Goal: Check status: Check status

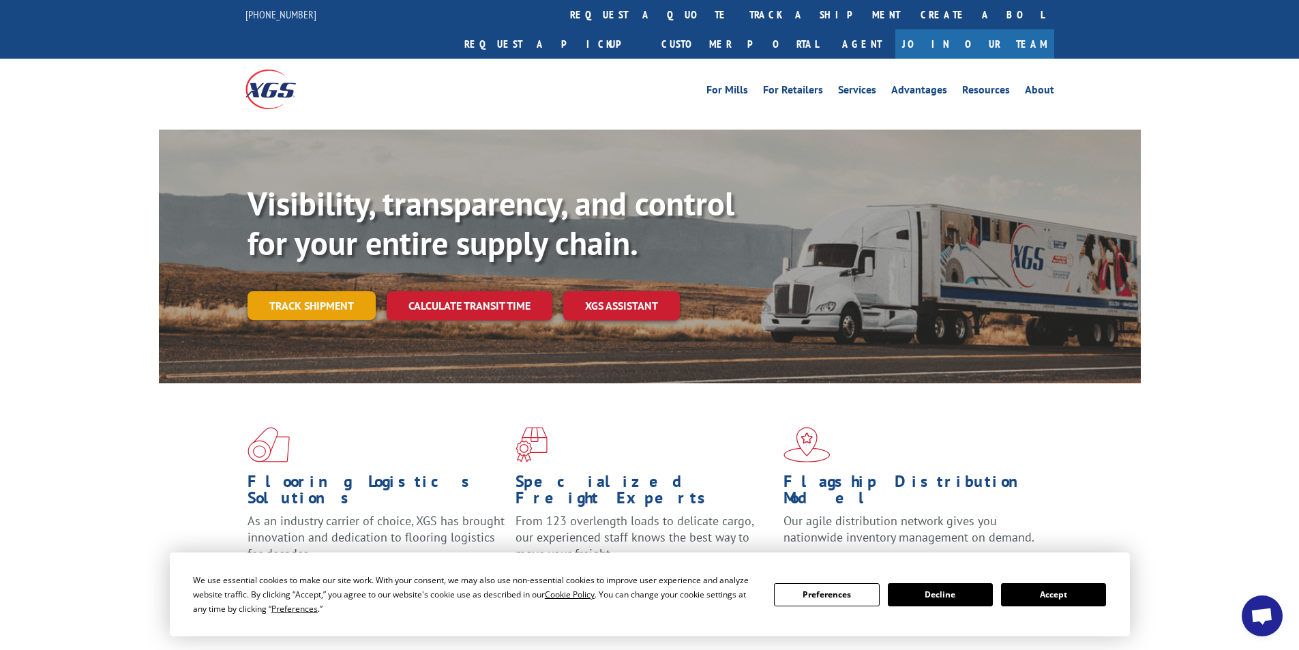
click at [309, 291] on link "Track shipment" at bounding box center [311, 305] width 128 height 29
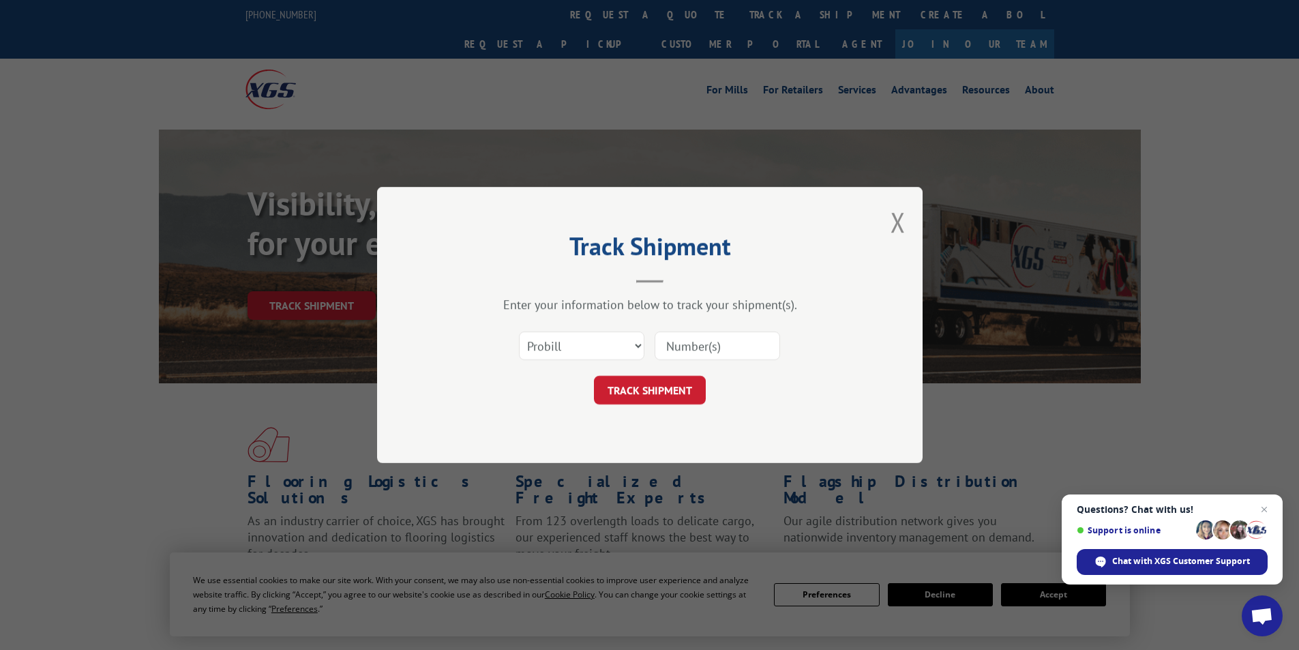
click at [694, 346] on input at bounding box center [716, 345] width 125 height 29
paste input "17095833"
type input "17095833"
click at [663, 392] on button "TRACK SHIPMENT" at bounding box center [650, 390] width 112 height 29
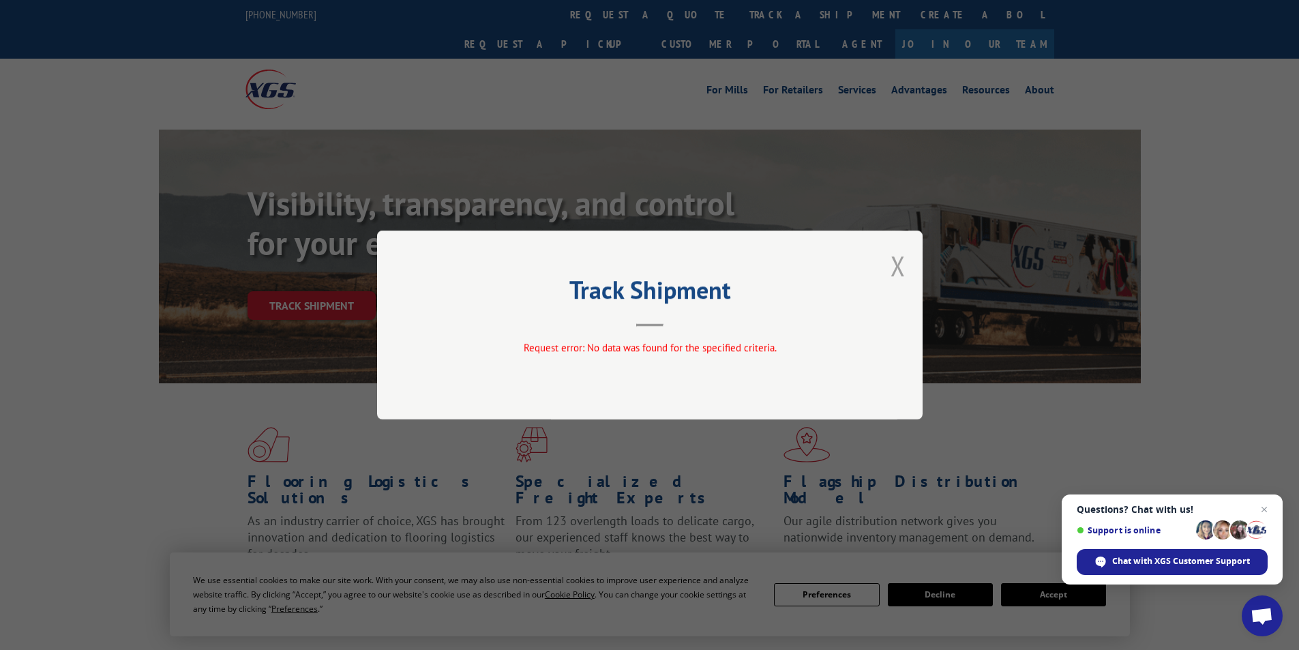
click at [891, 271] on button "Close modal" at bounding box center [897, 265] width 15 height 36
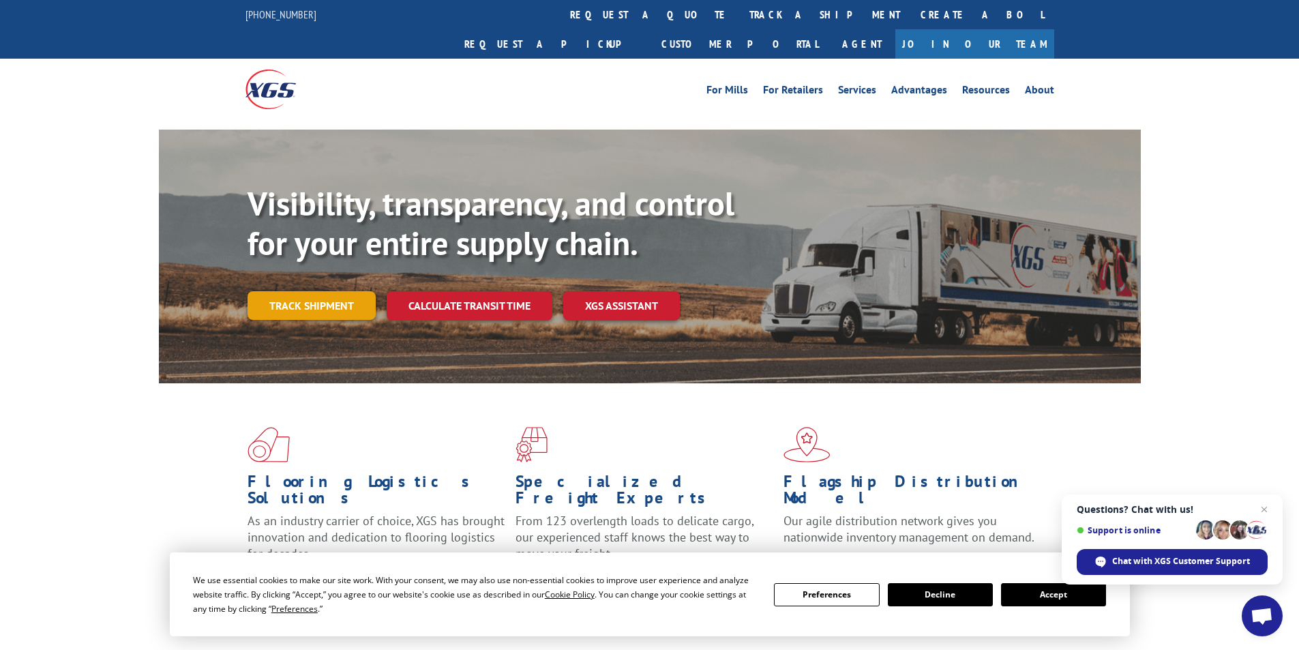
click at [313, 291] on link "Track shipment" at bounding box center [311, 305] width 128 height 29
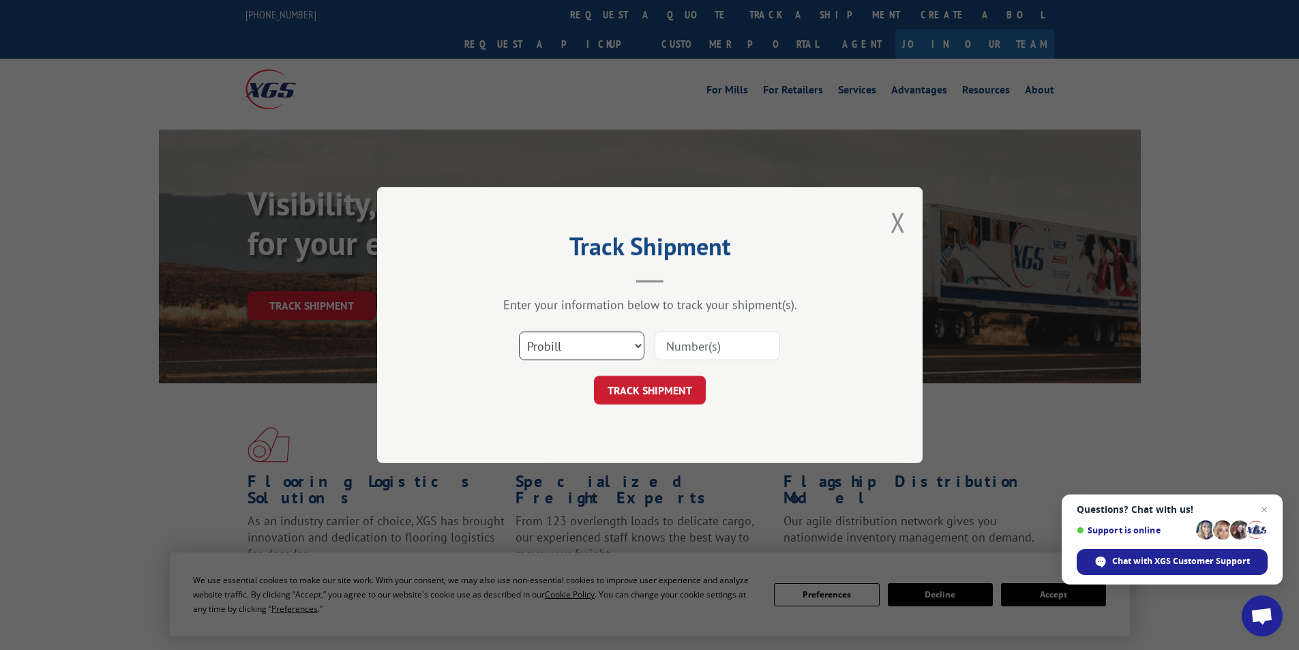
click at [631, 343] on select "Select category... Probill BOL PO" at bounding box center [581, 345] width 125 height 29
select select "po"
click at [519, 331] on select "Select category... Probill BOL PO" at bounding box center [581, 345] width 125 height 29
click at [672, 346] on input at bounding box center [716, 345] width 125 height 29
paste input "25547856"
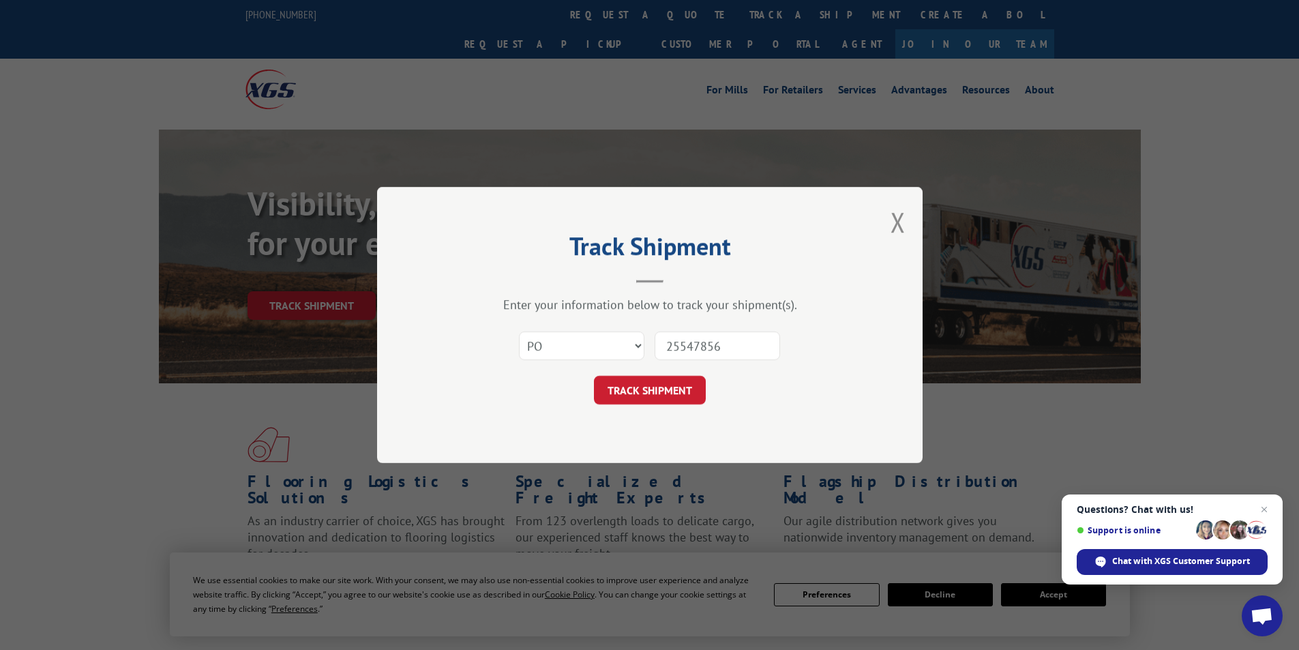
type input "25547856"
click at [650, 407] on div "Track Shipment Enter your information below to track your shipment(s). Select c…" at bounding box center [649, 325] width 545 height 276
click at [648, 395] on button "TRACK SHIPMENT" at bounding box center [650, 390] width 112 height 29
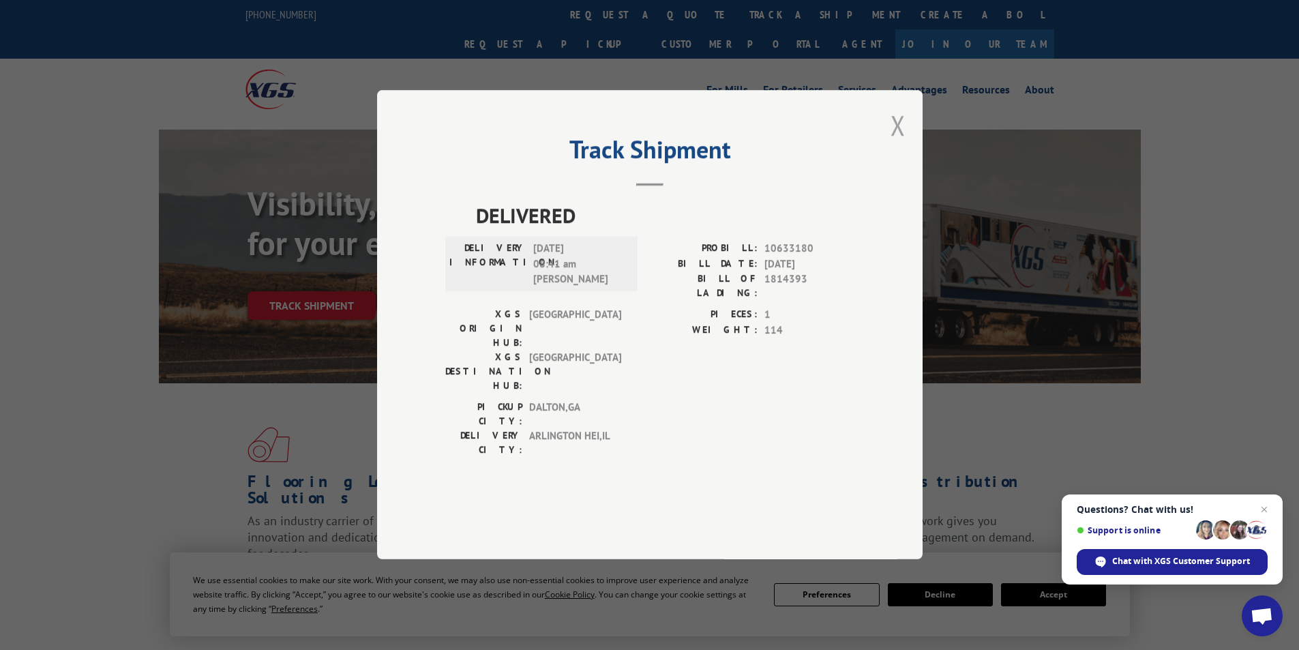
click at [896, 143] on button "Close modal" at bounding box center [897, 125] width 15 height 36
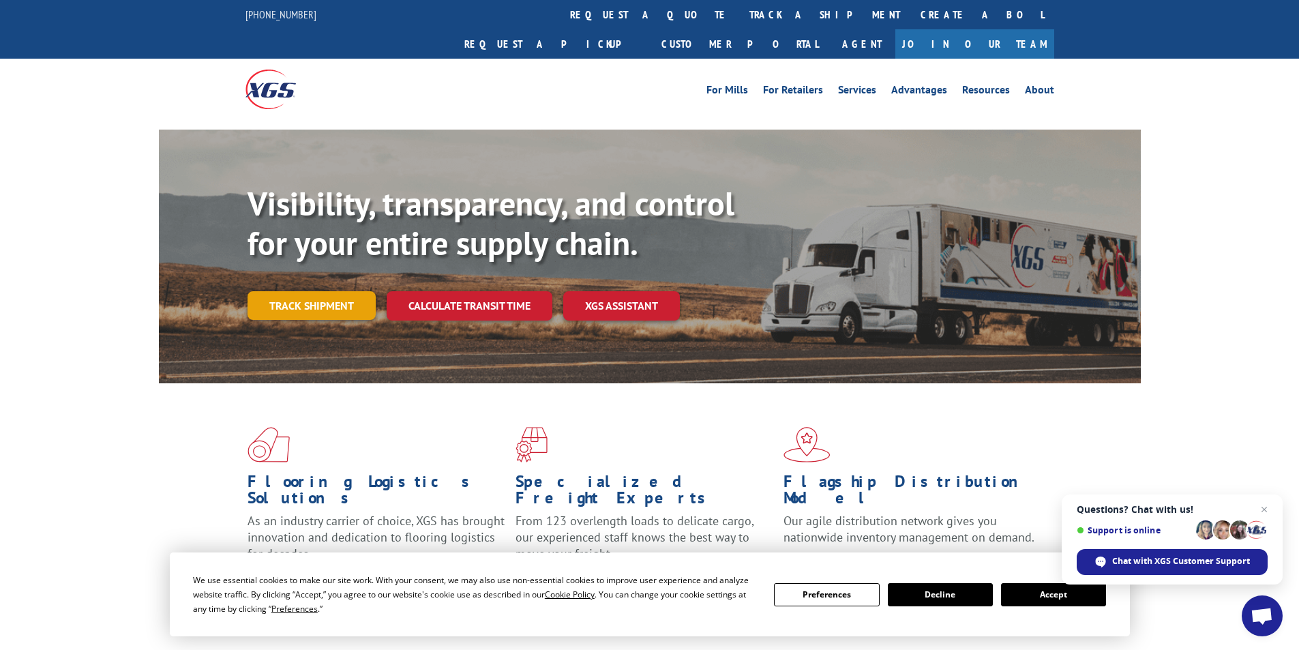
click at [359, 291] on link "Track shipment" at bounding box center [311, 305] width 128 height 29
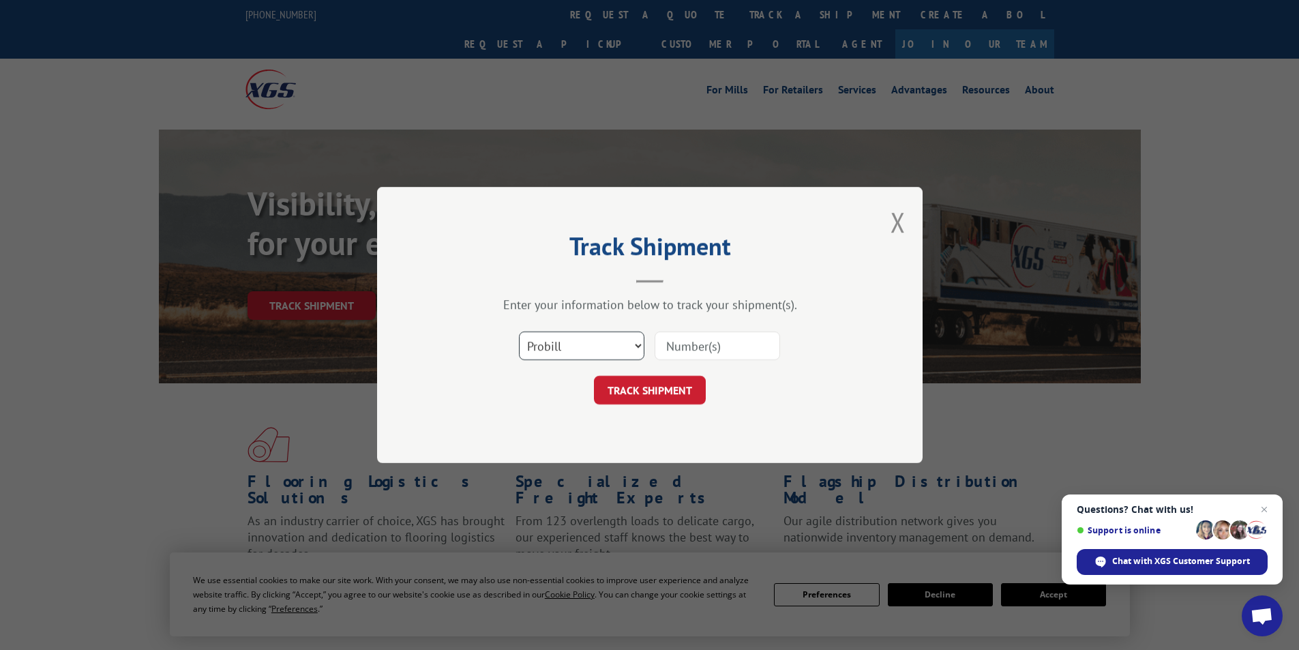
click at [631, 344] on select "Select category... Probill BOL PO" at bounding box center [581, 345] width 125 height 29
select select "bol"
click at [519, 331] on select "Select category... Probill BOL PO" at bounding box center [581, 345] width 125 height 29
click at [672, 344] on input at bounding box center [716, 345] width 125 height 29
paste input "AA04969331"
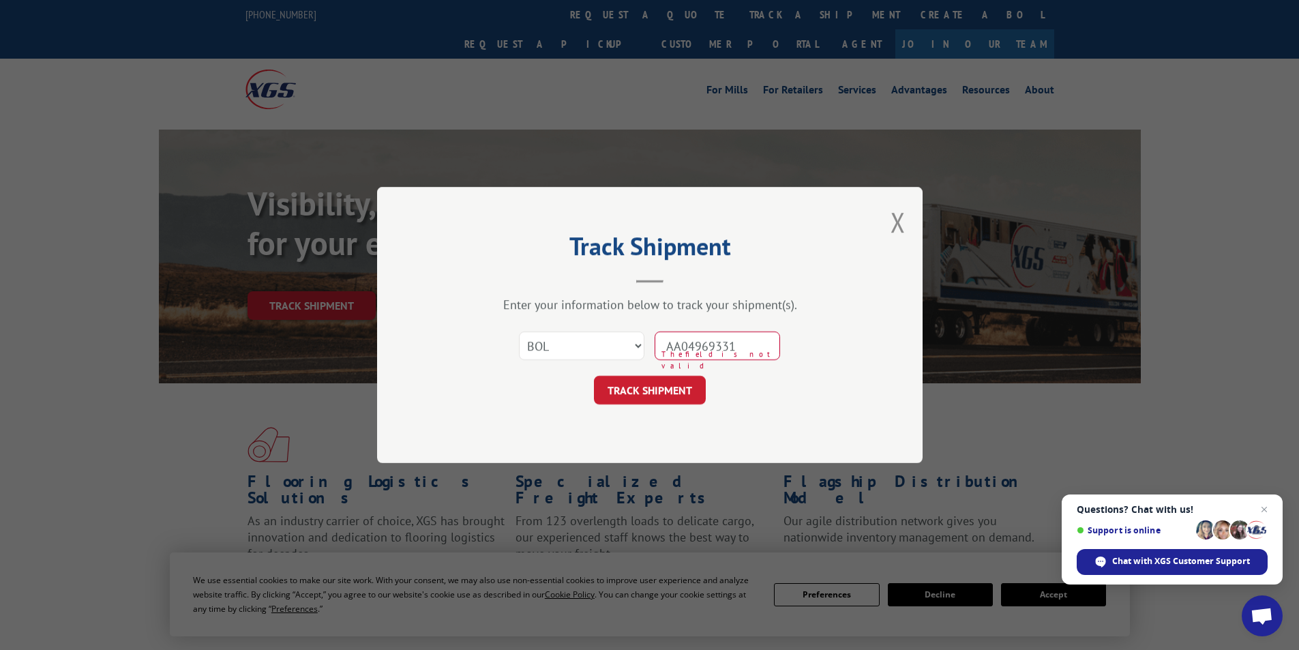
click at [687, 344] on input "AA04969331" at bounding box center [716, 345] width 125 height 29
type input "AA04969331"
click at [674, 384] on button "TRACK SHIPMENT" at bounding box center [650, 390] width 112 height 29
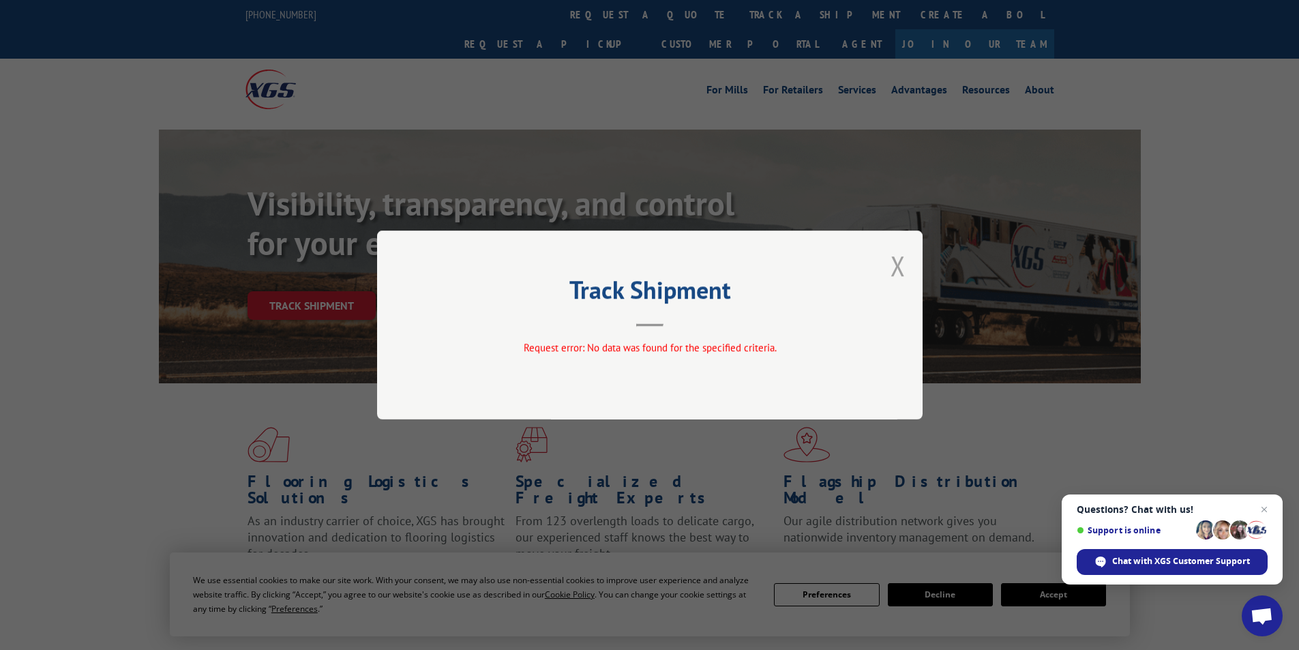
click at [904, 259] on button "Close modal" at bounding box center [897, 265] width 15 height 36
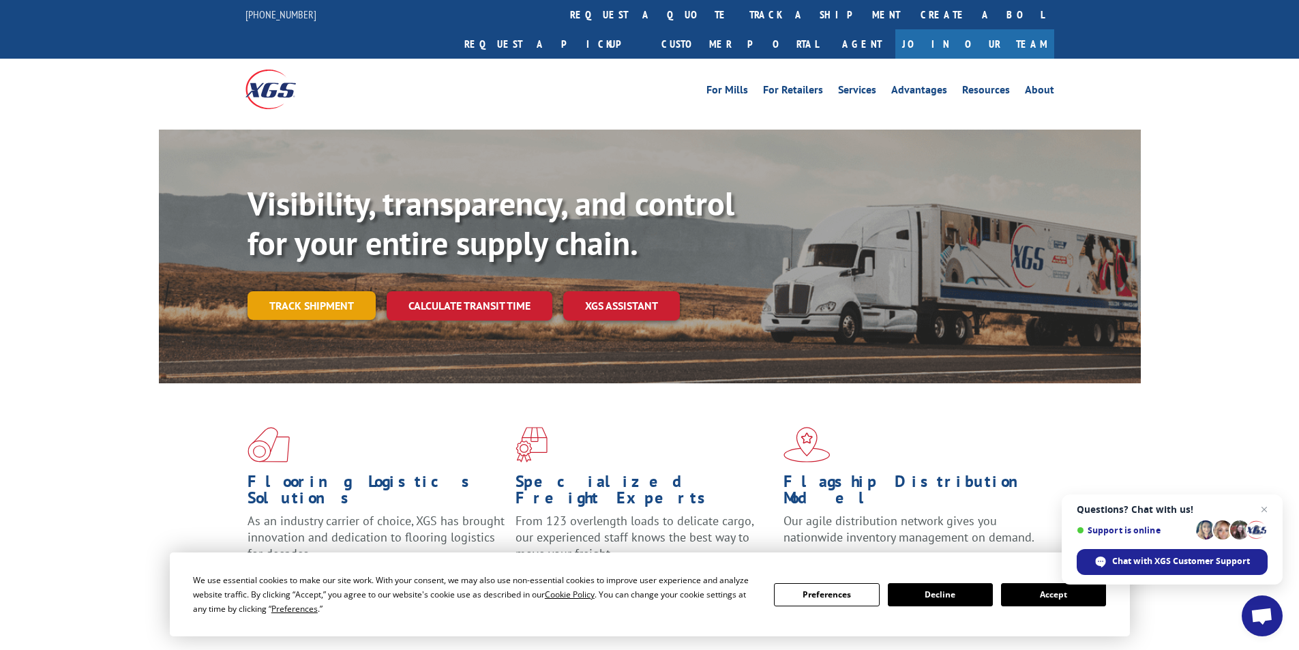
click at [315, 291] on link "Track shipment" at bounding box center [311, 305] width 128 height 29
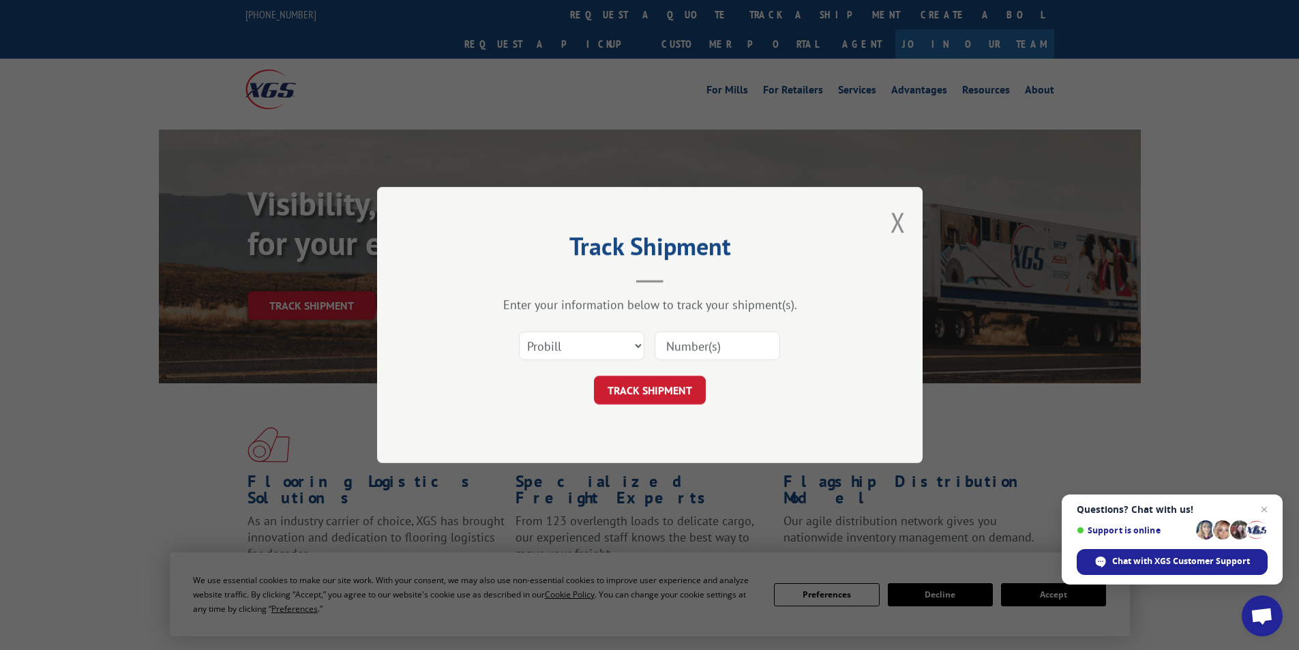
click at [675, 350] on input at bounding box center [716, 345] width 125 height 29
paste input "17095833"
click at [666, 395] on button "TRACK SHIPMENT" at bounding box center [650, 390] width 112 height 29
drag, startPoint x: 689, startPoint y: 344, endPoint x: 695, endPoint y: 369, distance: 26.0
click at [688, 346] on input "17095833" at bounding box center [716, 345] width 125 height 29
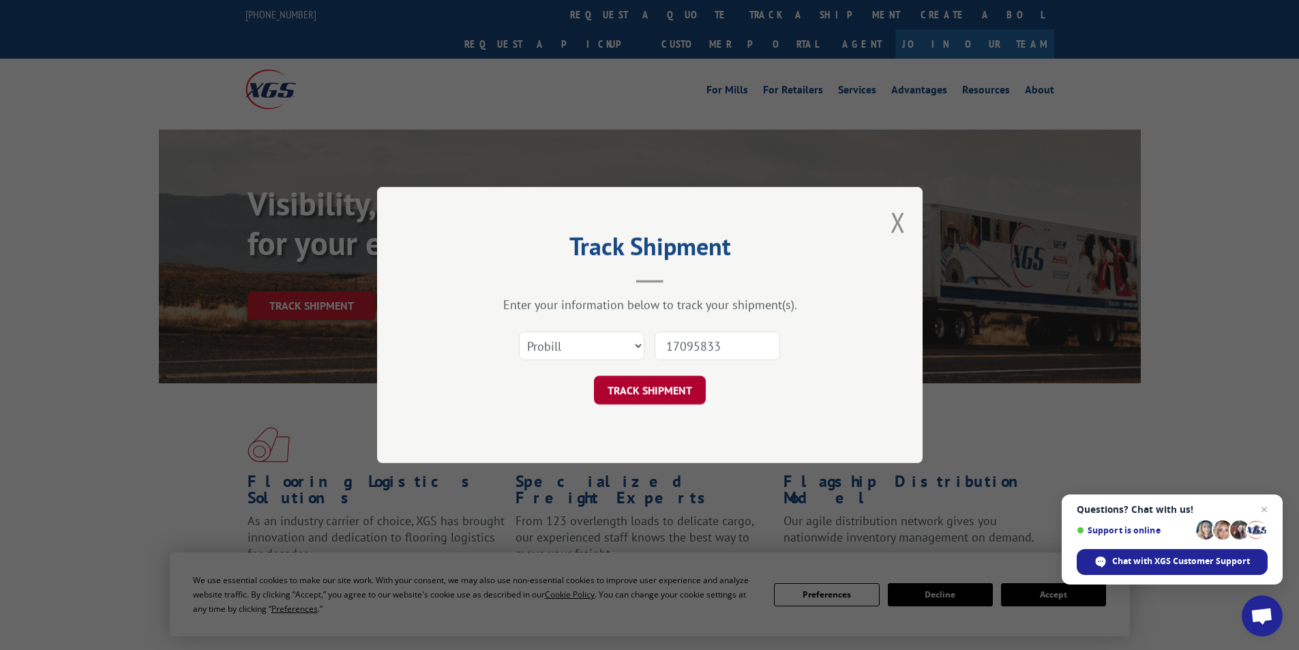
type input "17095833"
click at [672, 389] on button "TRACK SHIPMENT" at bounding box center [650, 390] width 112 height 29
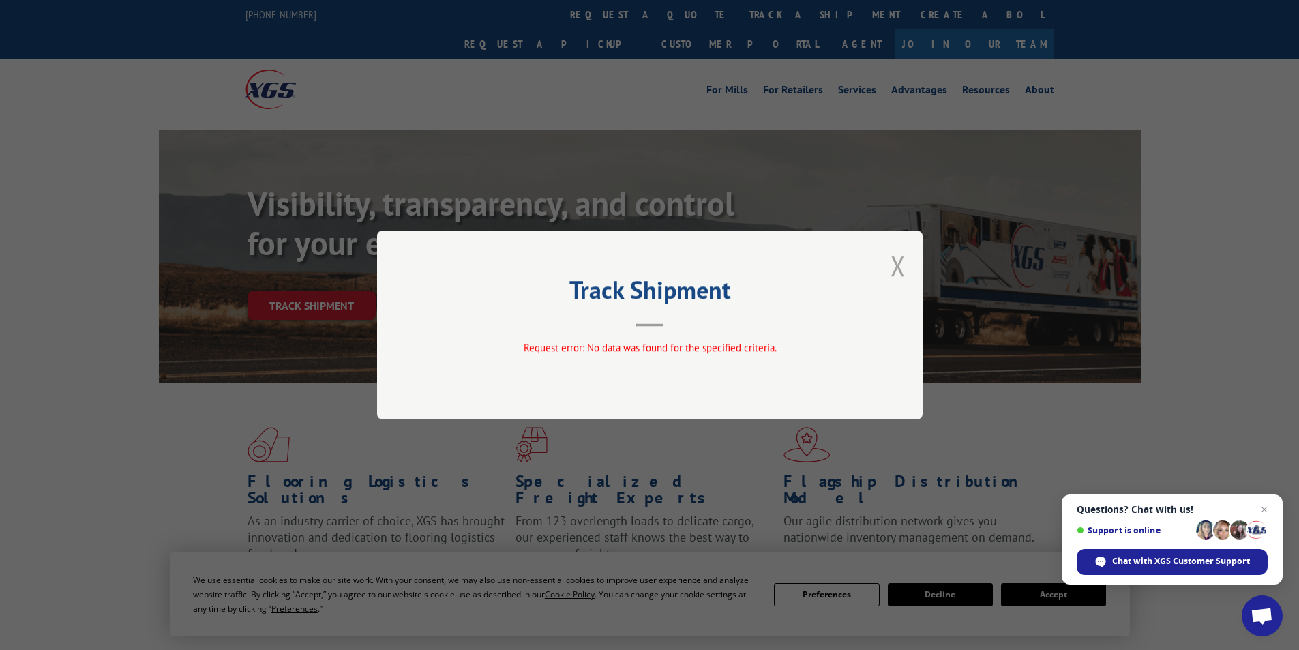
click at [902, 258] on button "Close modal" at bounding box center [897, 265] width 15 height 36
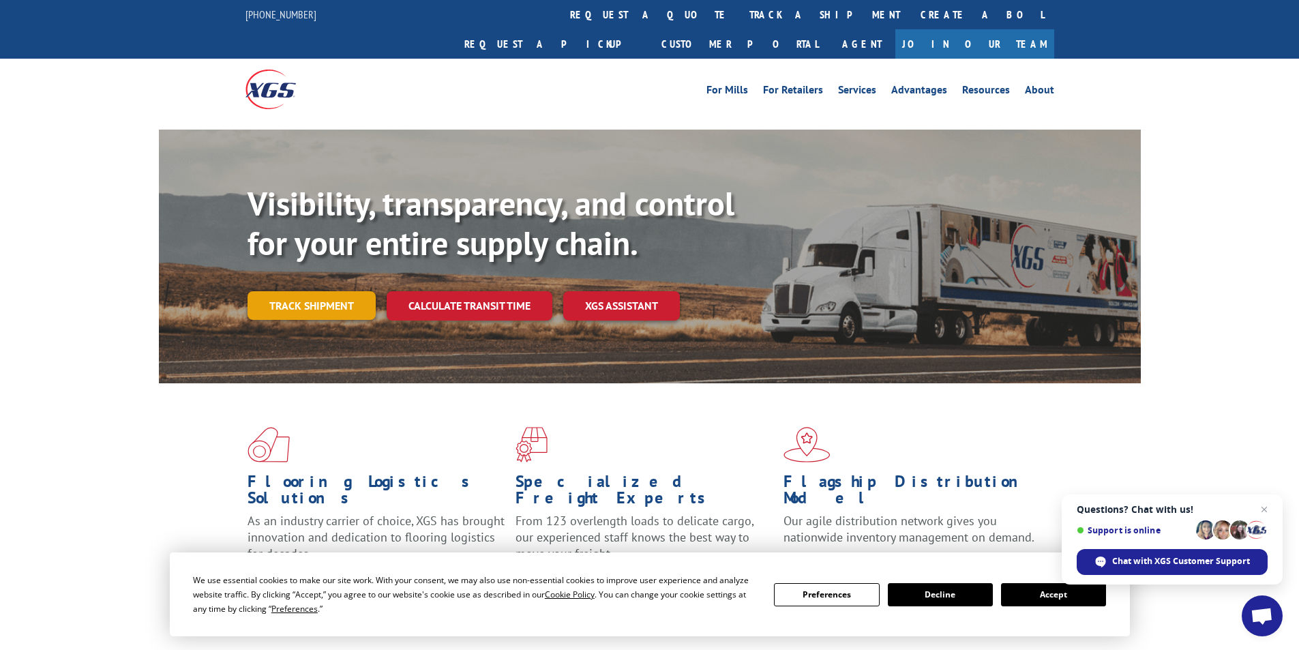
click at [276, 291] on link "Track shipment" at bounding box center [311, 305] width 128 height 29
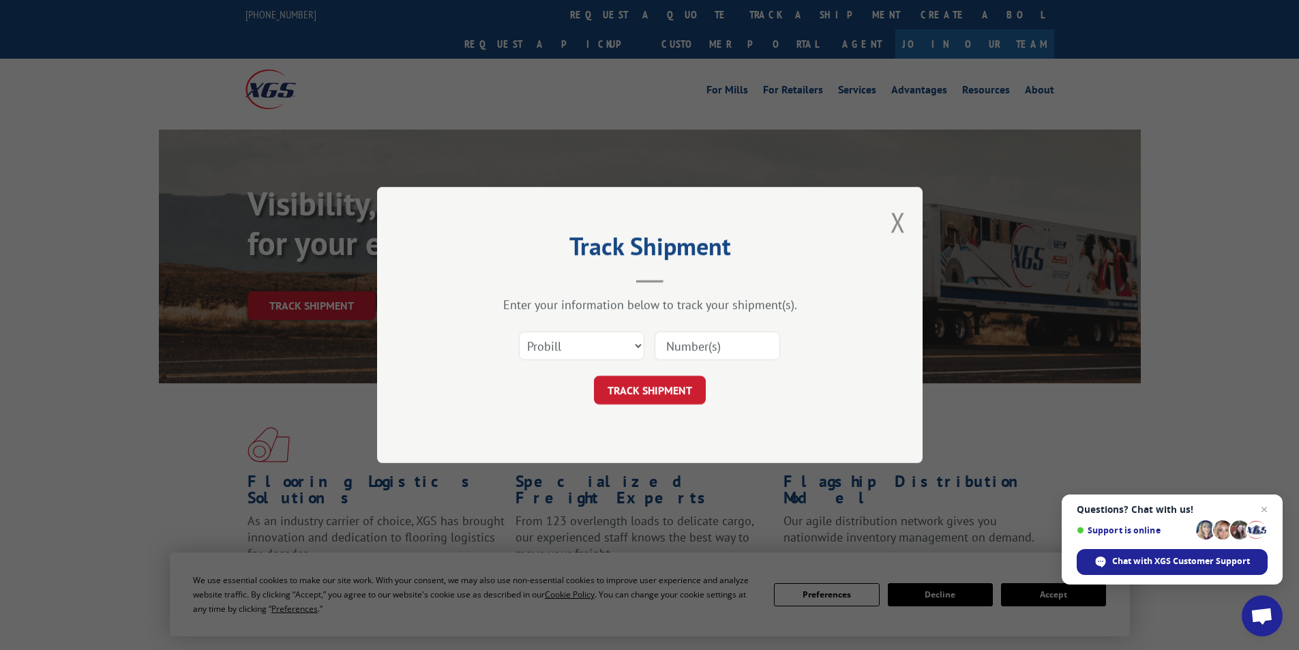
click at [688, 345] on input at bounding box center [716, 345] width 125 height 29
paste input "17095833"
type input "17095833"
click at [663, 390] on button "TRACK SHIPMENT" at bounding box center [650, 390] width 112 height 29
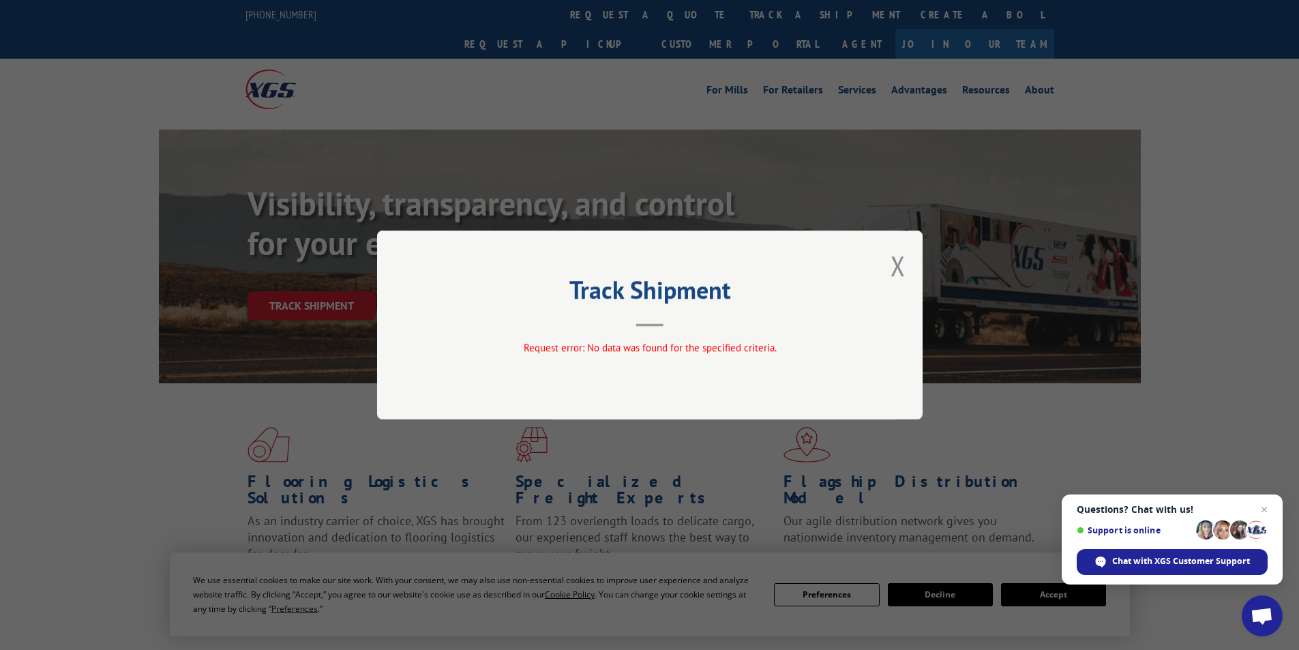
click at [888, 266] on div "Track Shipment Request error: No data was found for the specified criteria." at bounding box center [649, 324] width 545 height 189
click at [897, 264] on button "Close modal" at bounding box center [897, 265] width 15 height 36
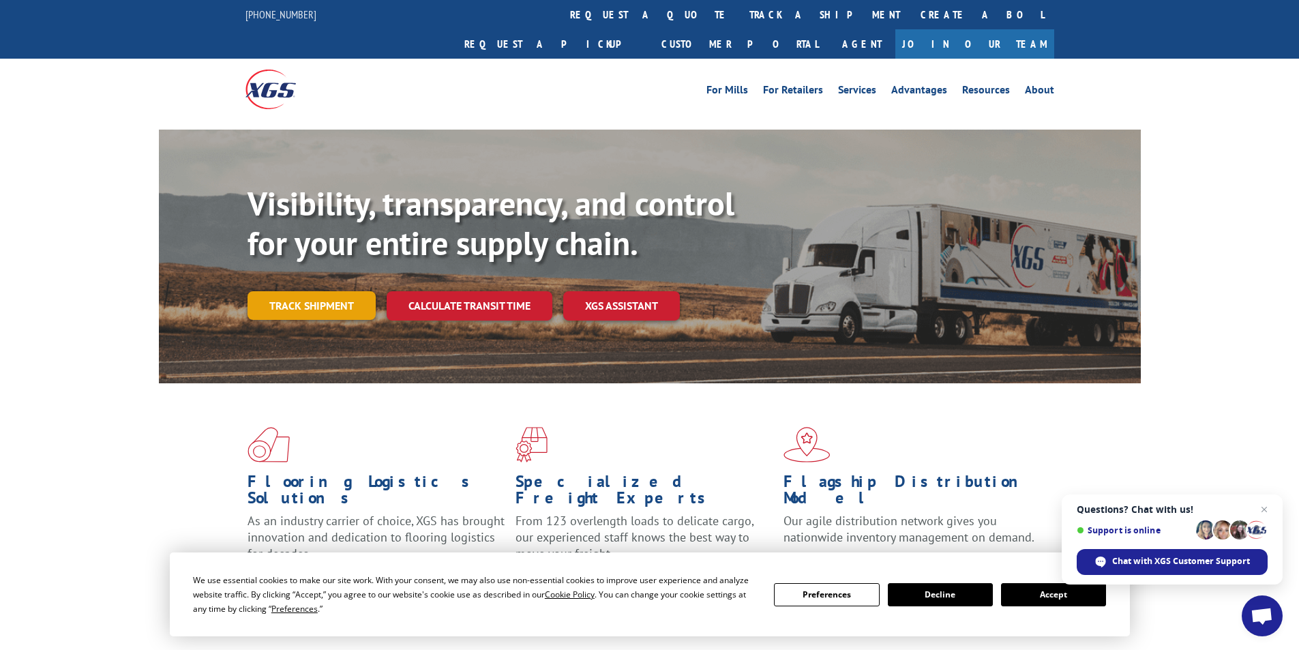
click at [320, 291] on link "Track shipment" at bounding box center [311, 305] width 128 height 29
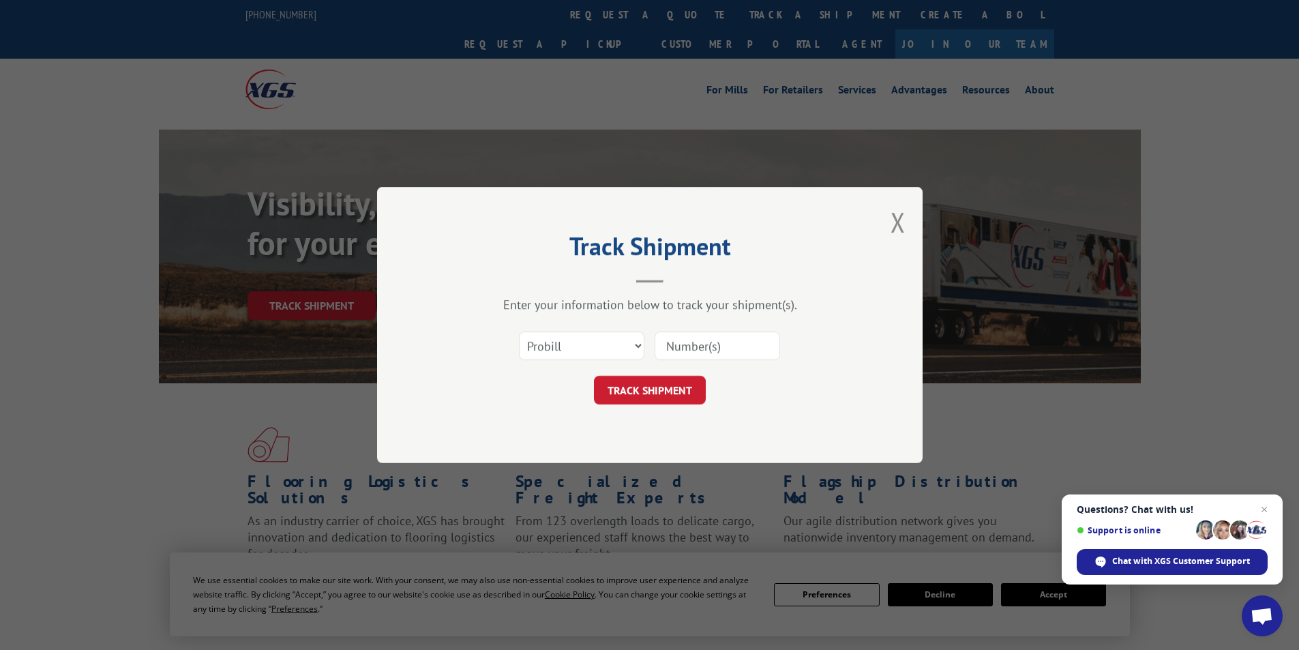
click at [680, 344] on input at bounding box center [716, 345] width 125 height 29
paste input "17095792"
type input "17095792"
click at [656, 395] on button "TRACK SHIPMENT" at bounding box center [650, 390] width 112 height 29
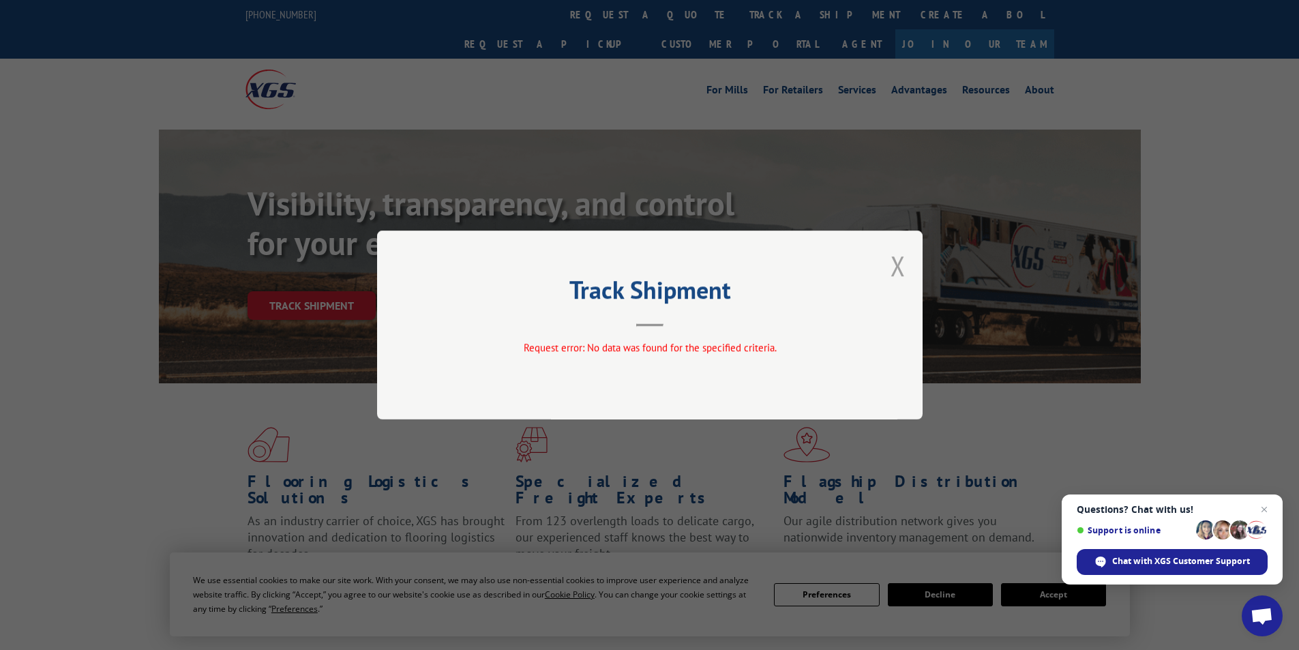
click at [893, 267] on button "Close modal" at bounding box center [897, 265] width 15 height 36
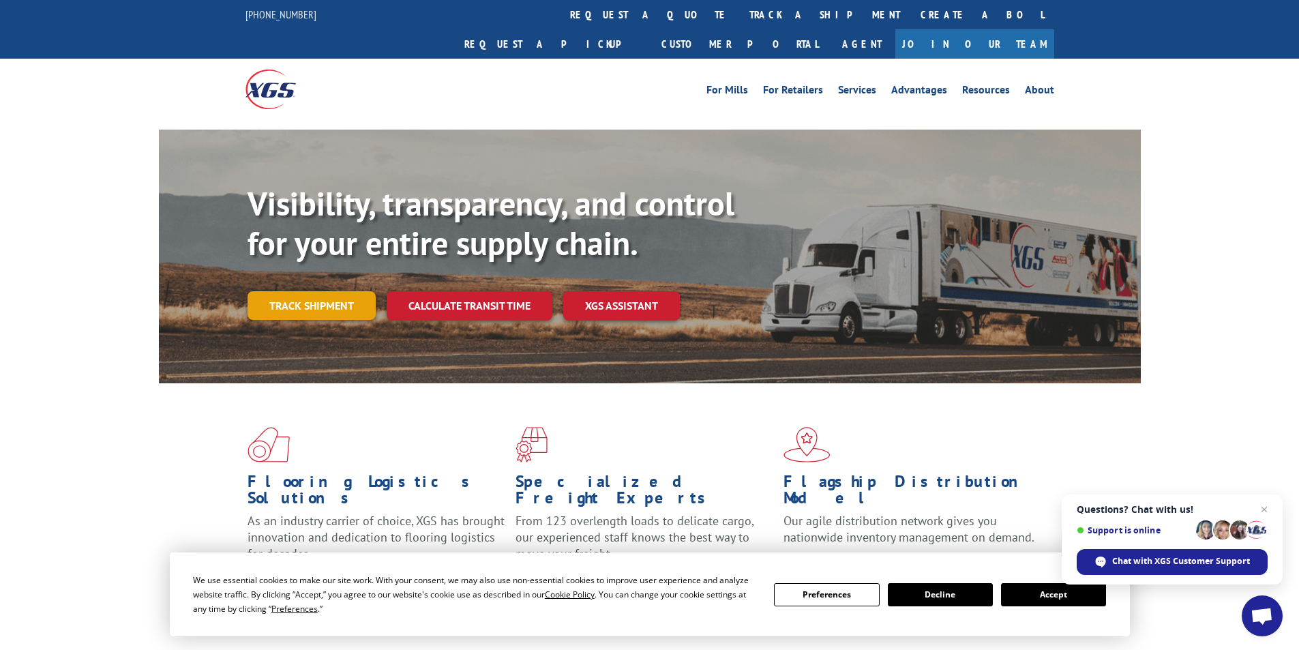
click at [319, 291] on link "Track shipment" at bounding box center [311, 305] width 128 height 29
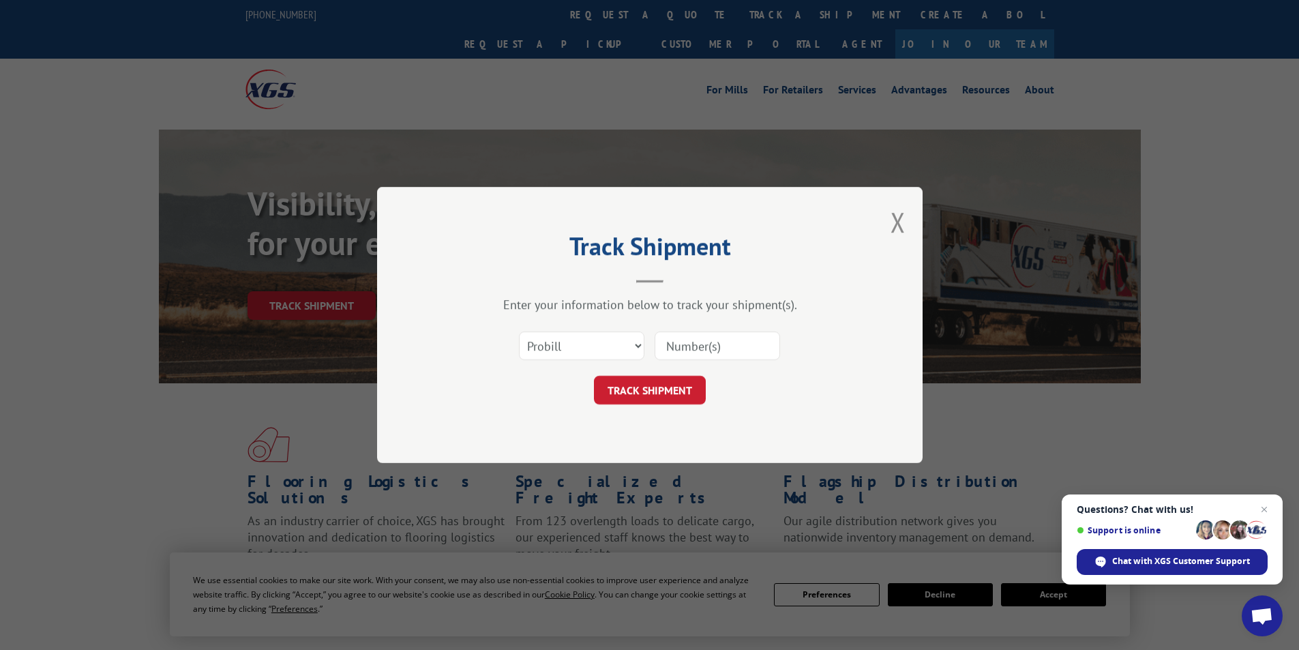
click at [676, 342] on input at bounding box center [716, 345] width 125 height 29
paste input "17095792"
drag, startPoint x: 665, startPoint y: 347, endPoint x: 682, endPoint y: 372, distance: 30.4
click at [666, 348] on input "17095792" at bounding box center [716, 345] width 125 height 29
type input "17095792"
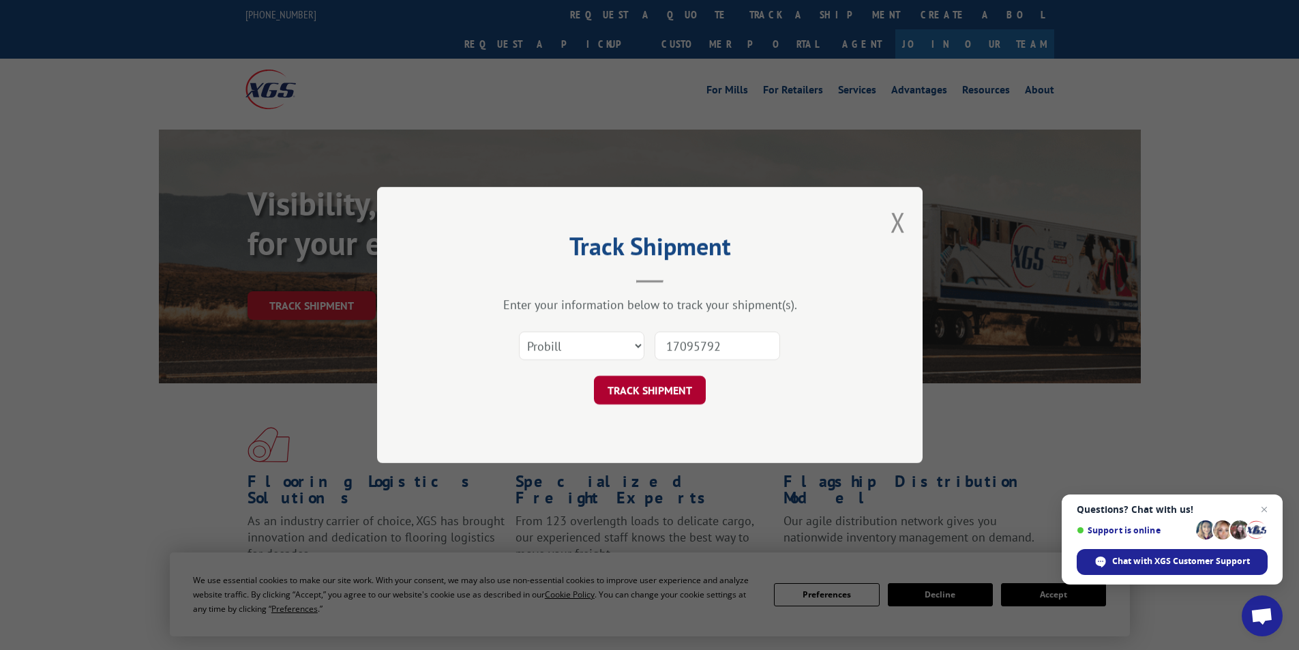
click at [679, 394] on button "TRACK SHIPMENT" at bounding box center [650, 390] width 112 height 29
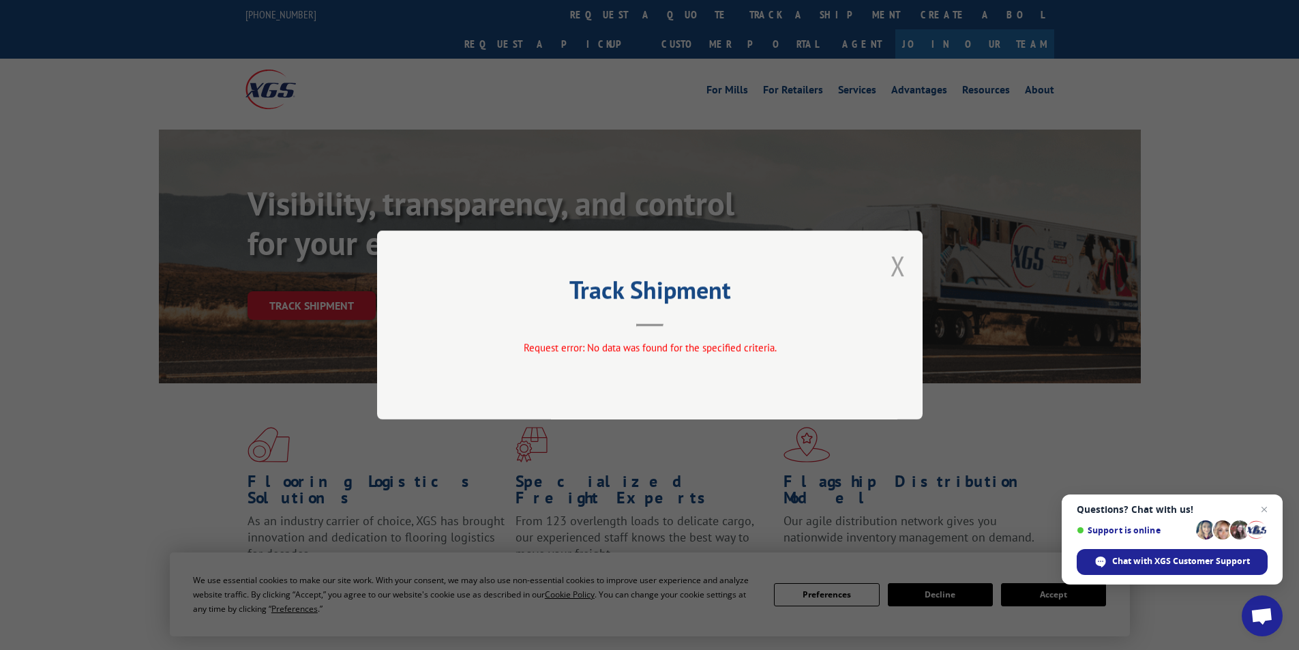
click at [903, 265] on button "Close modal" at bounding box center [897, 265] width 15 height 36
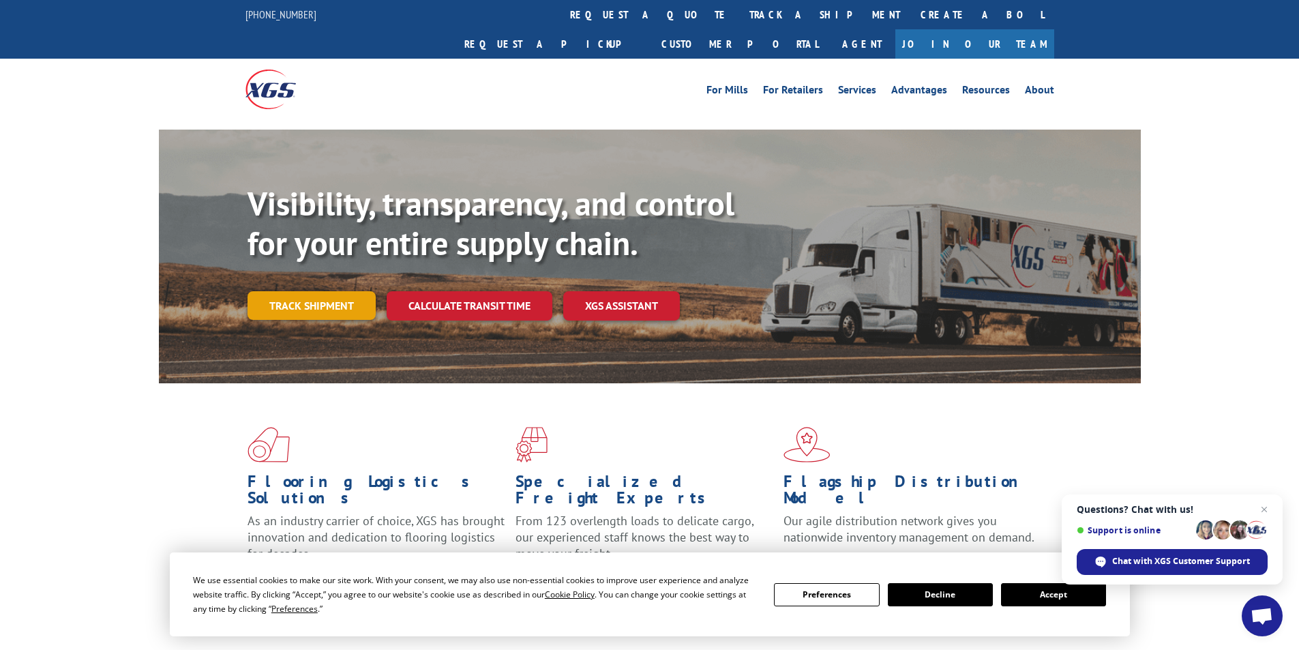
click at [362, 291] on link "Track shipment" at bounding box center [311, 305] width 128 height 29
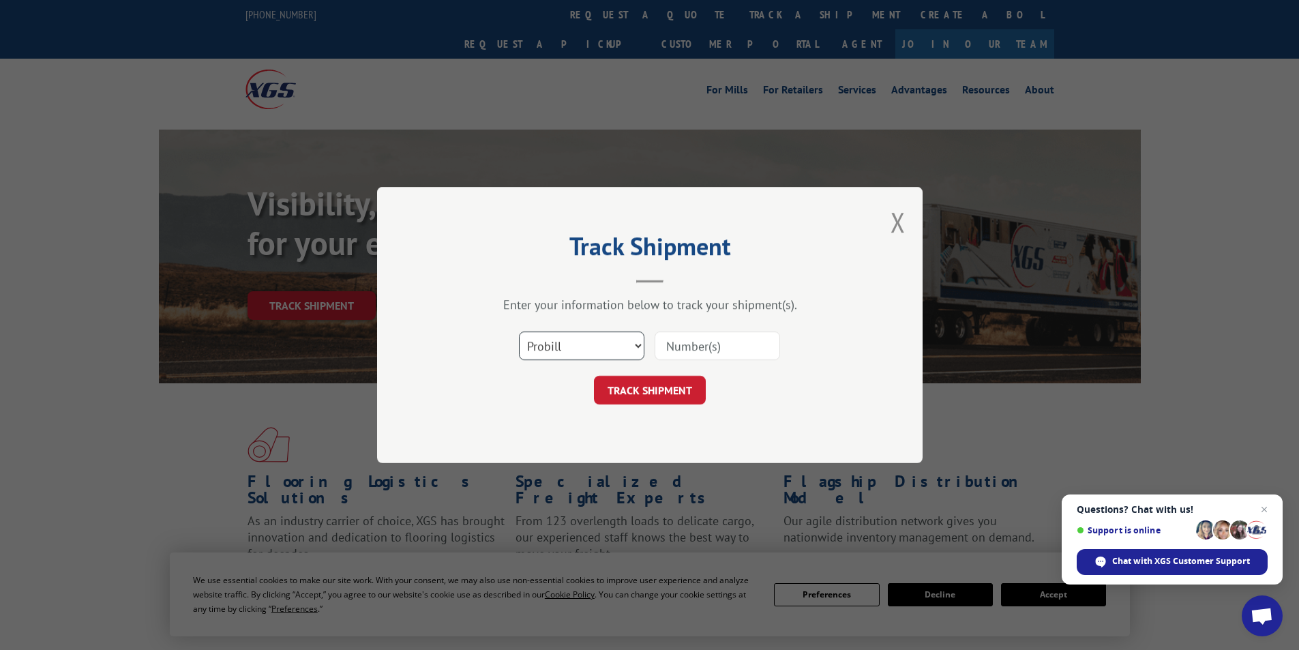
click at [634, 342] on select "Select category... Probill BOL PO" at bounding box center [581, 345] width 125 height 29
select select "po"
click at [519, 331] on select "Select category... Probill BOL PO" at bounding box center [581, 345] width 125 height 29
click at [673, 350] on input at bounding box center [716, 345] width 125 height 29
paste input "34515624"
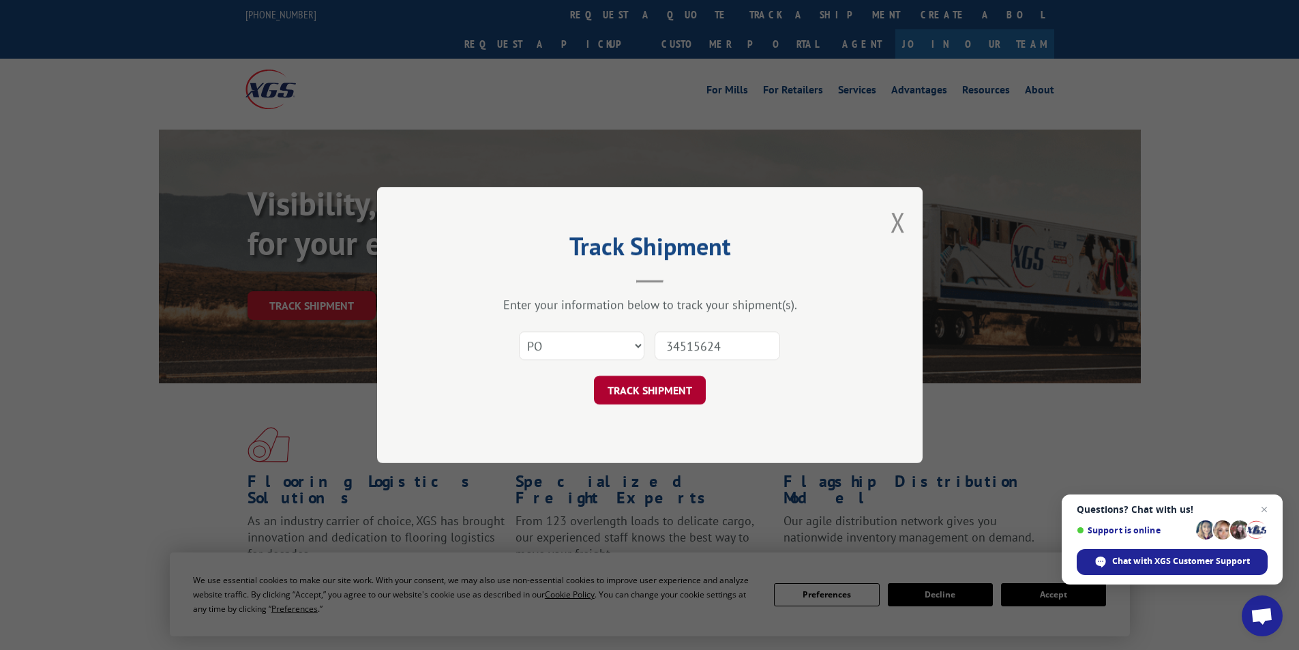
type input "34515624"
click at [673, 394] on button "TRACK SHIPMENT" at bounding box center [650, 390] width 112 height 29
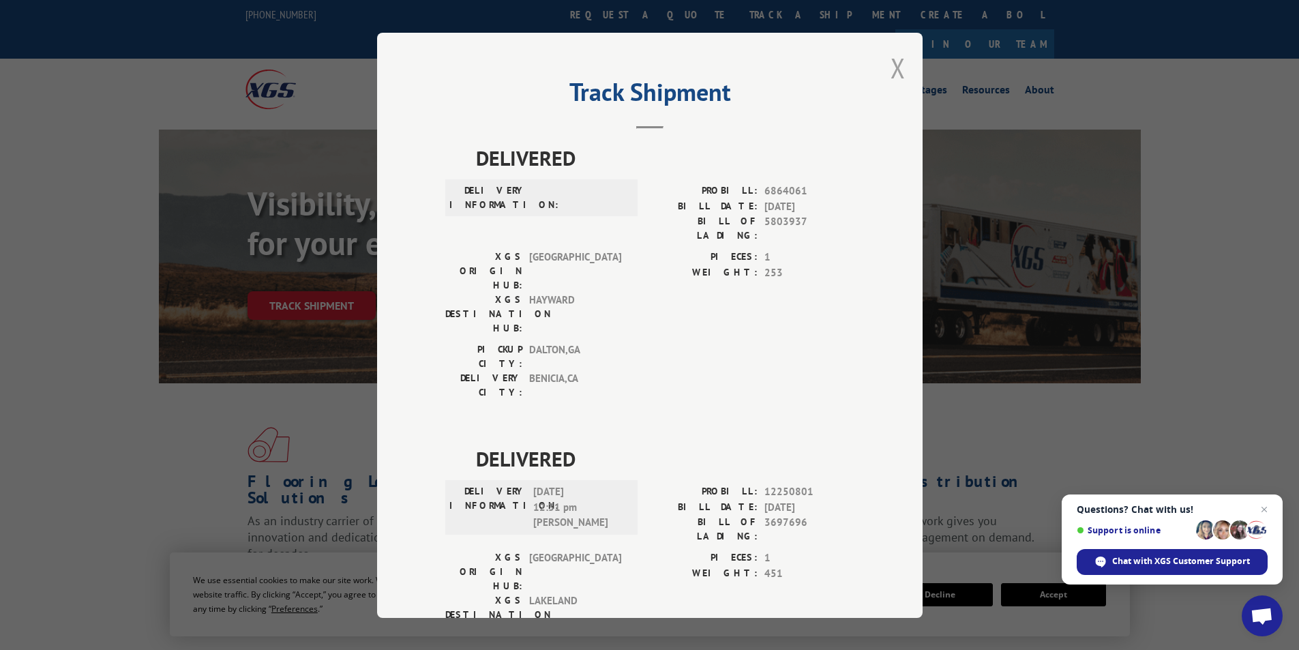
click at [890, 70] on button "Close modal" at bounding box center [897, 68] width 15 height 36
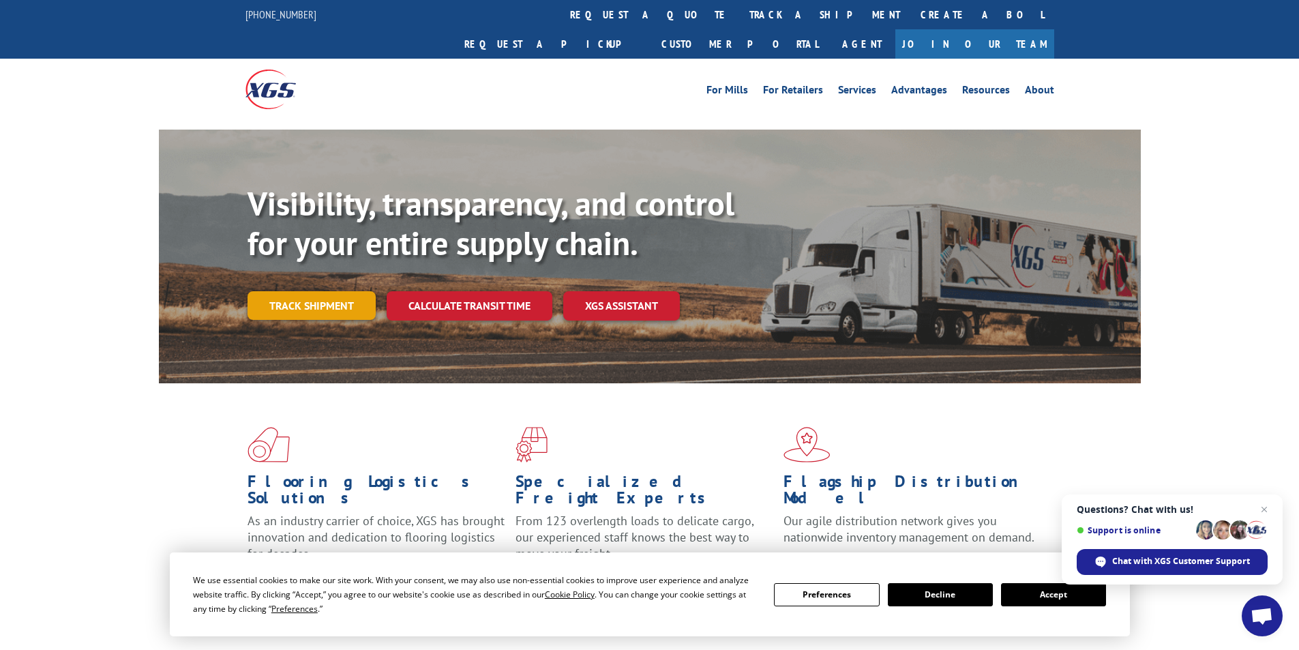
click at [299, 291] on link "Track shipment" at bounding box center [311, 305] width 128 height 29
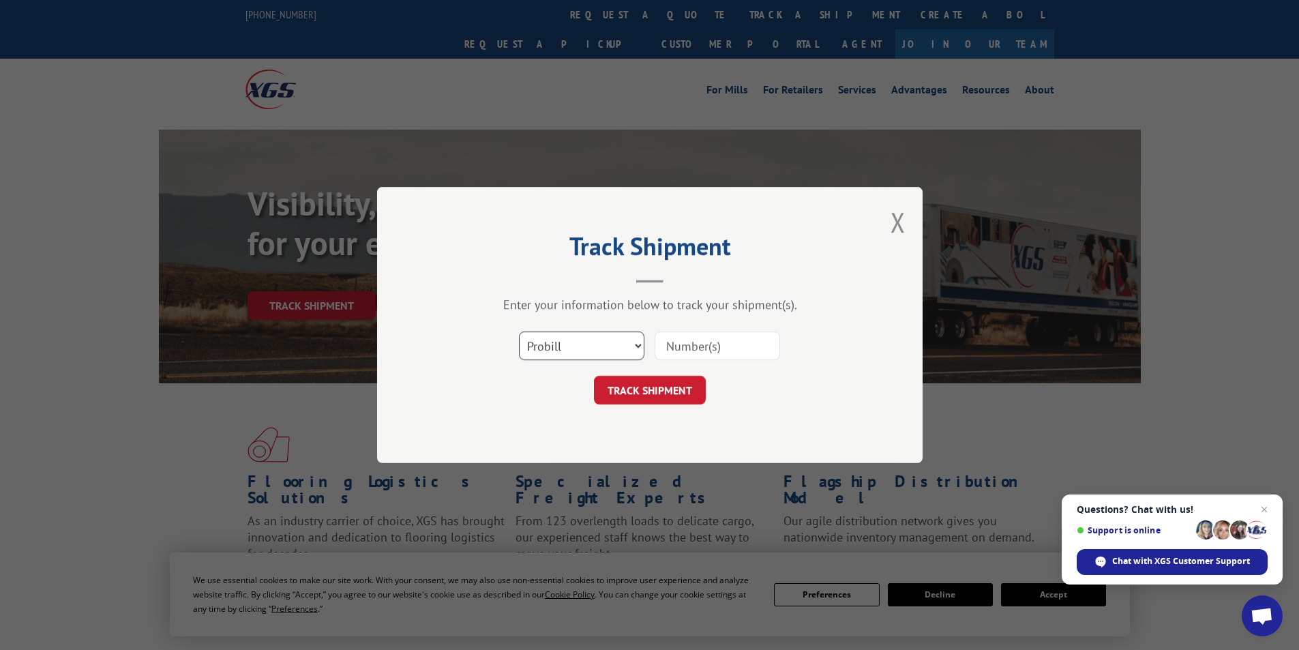
click at [637, 348] on select "Select category... Probill BOL PO" at bounding box center [581, 345] width 125 height 29
select select "bol"
click at [519, 331] on select "Select category... Probill BOL PO" at bounding box center [581, 345] width 125 height 29
click at [675, 347] on input at bounding box center [716, 345] width 125 height 29
paste input "AA04965114"
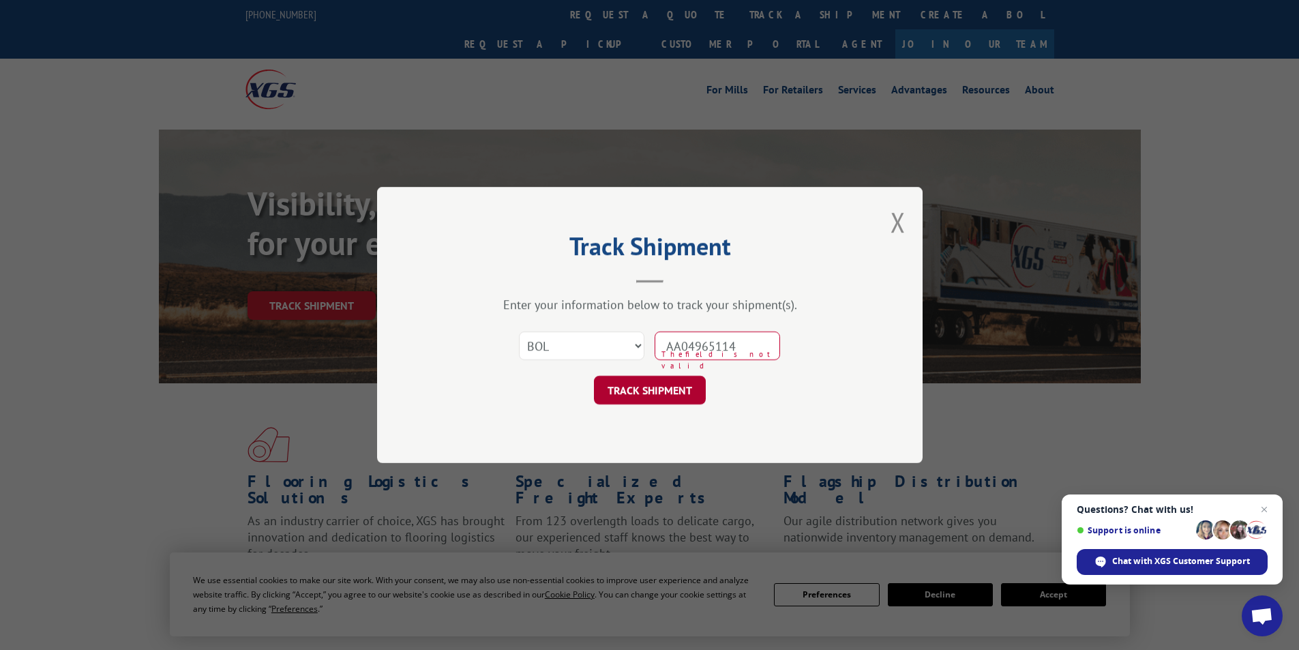
click at [661, 392] on button "TRACK SHIPMENT" at bounding box center [650, 390] width 112 height 29
click at [686, 346] on input "AA04965114" at bounding box center [716, 345] width 125 height 29
type input "AA04965114"
click at [683, 391] on button "TRACK SHIPMENT" at bounding box center [650, 390] width 112 height 29
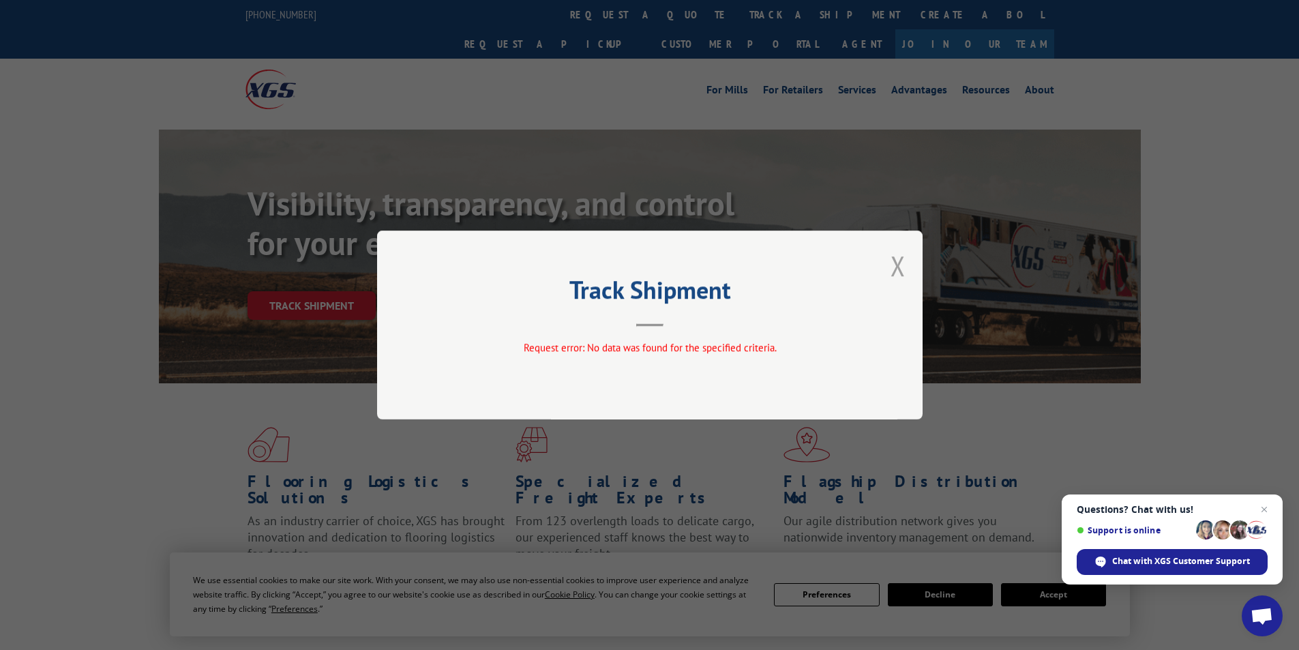
drag, startPoint x: 898, startPoint y: 263, endPoint x: 847, endPoint y: 269, distance: 51.5
click at [896, 262] on button "Close modal" at bounding box center [897, 265] width 15 height 36
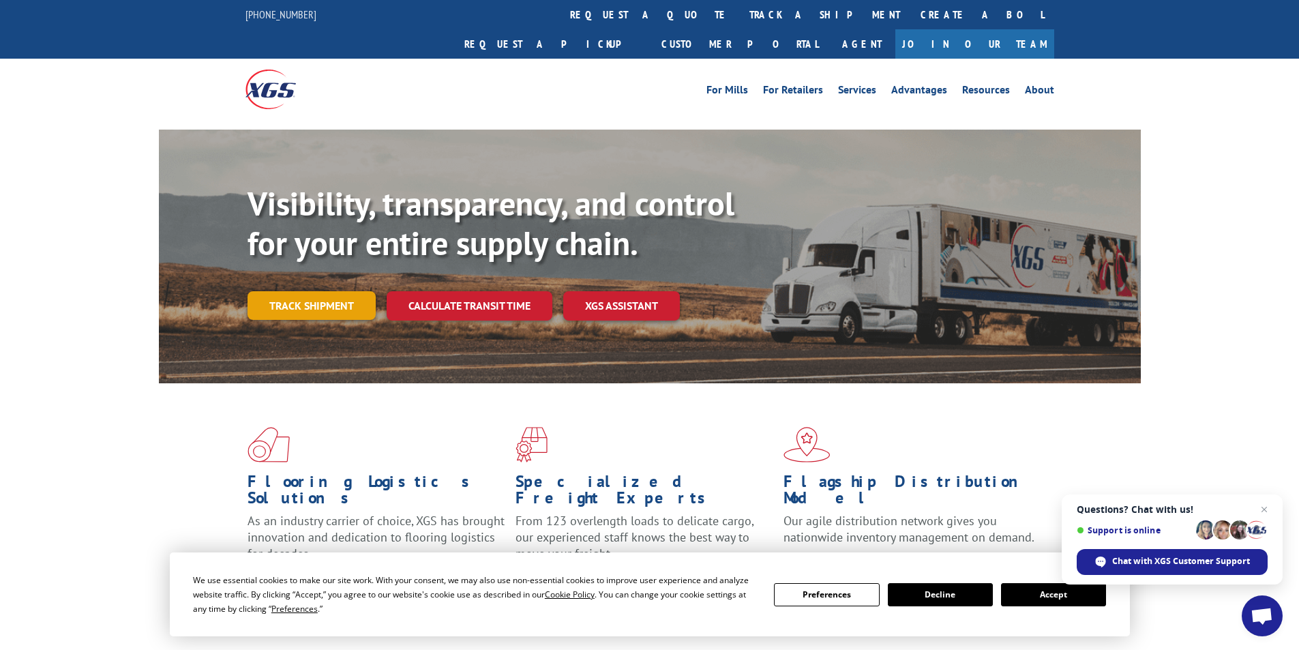
click at [318, 291] on link "Track shipment" at bounding box center [311, 305] width 128 height 29
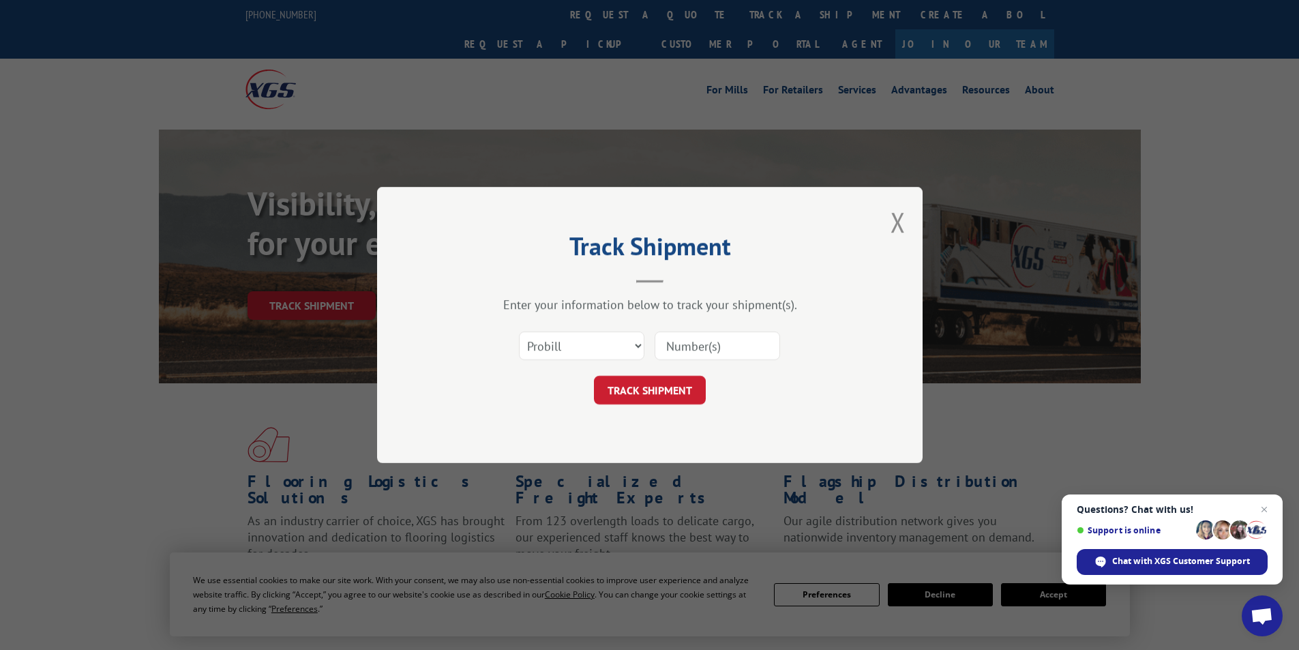
click at [687, 344] on input at bounding box center [716, 345] width 125 height 29
paste input "17095792"
type input "17095792"
click at [661, 383] on button "TRACK SHIPMENT" at bounding box center [650, 390] width 112 height 29
